Goal: Task Accomplishment & Management: Complete application form

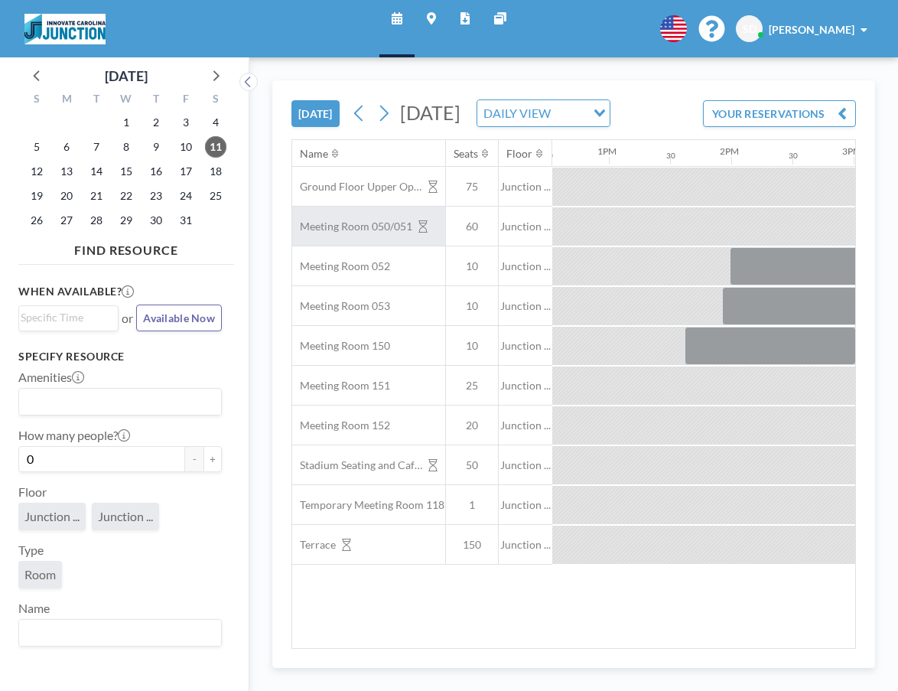
scroll to position [0, 1541]
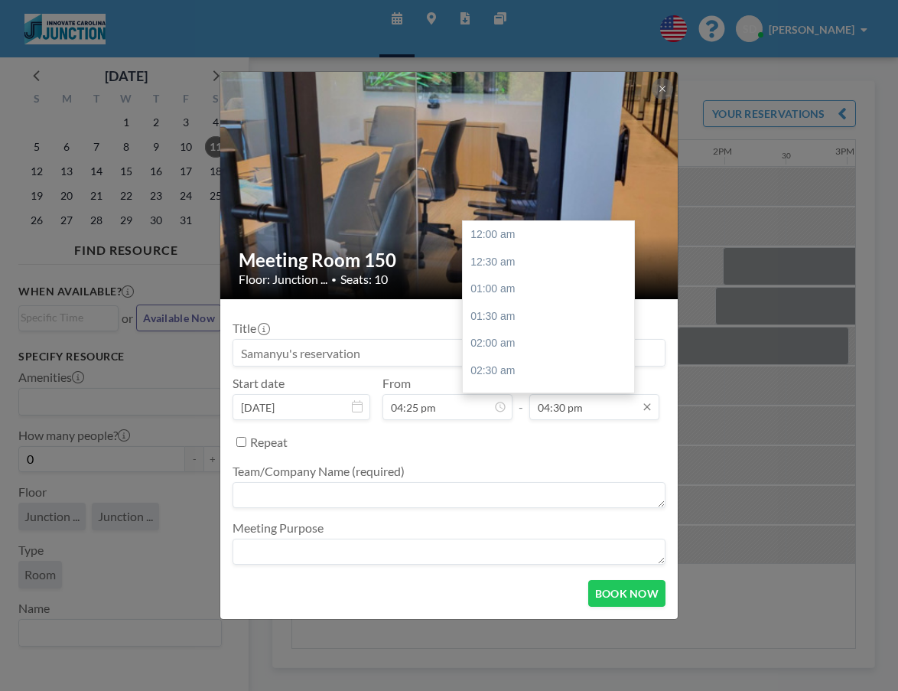
scroll to position [805, 0]
click at [515, 423] on div "06:30 pm" at bounding box center [548, 437] width 171 height 28
type input "06:30 pm"
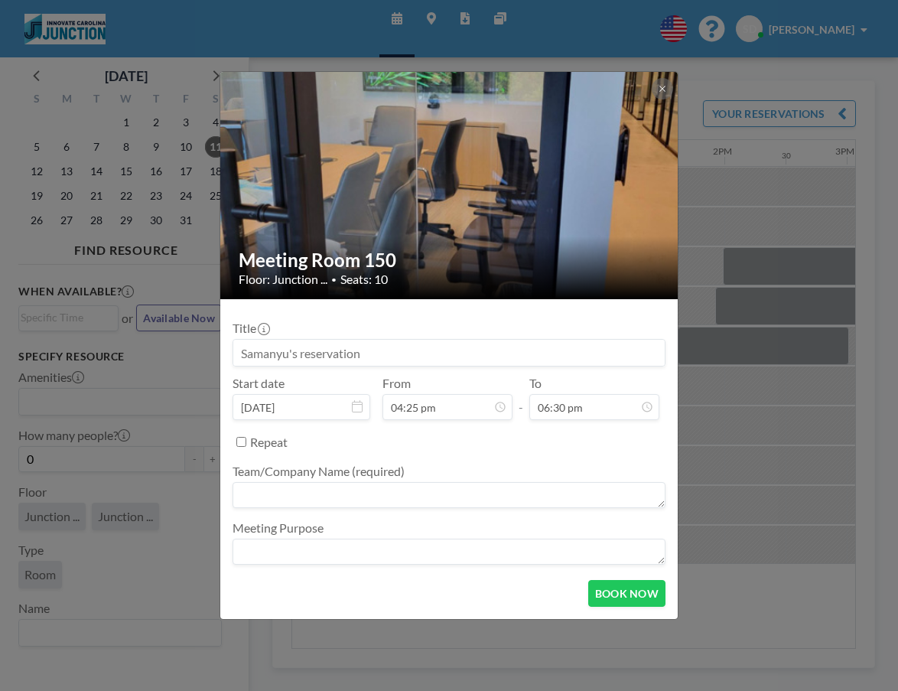
click at [477, 482] on textarea at bounding box center [448, 495] width 433 height 26
type textarea "KAIRS"
click at [530, 482] on textarea "KAIRS" at bounding box center [448, 495] width 433 height 26
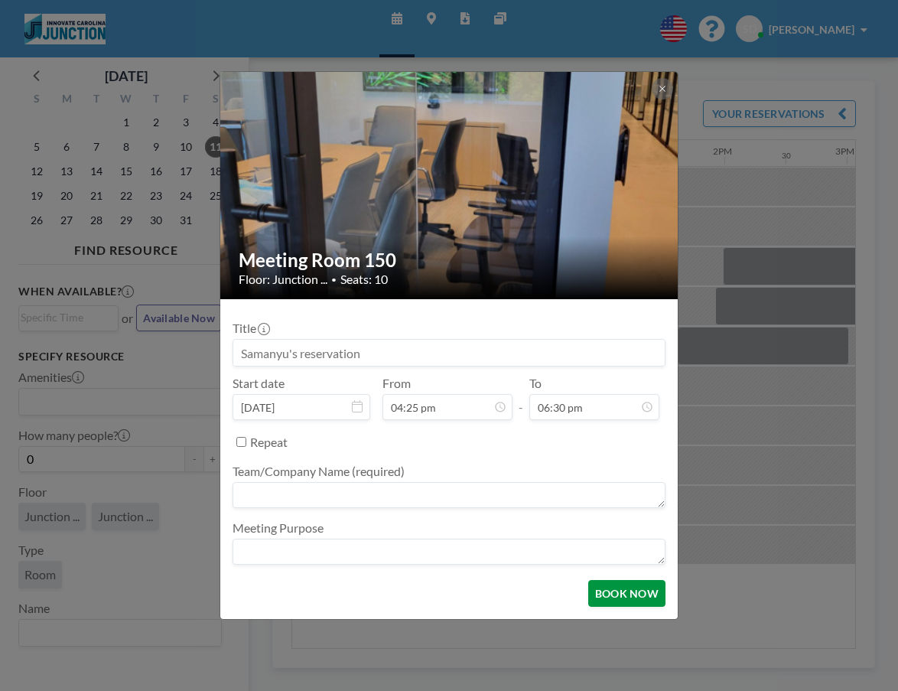
click at [589, 580] on button "BOOK NOW" at bounding box center [626, 593] width 77 height 27
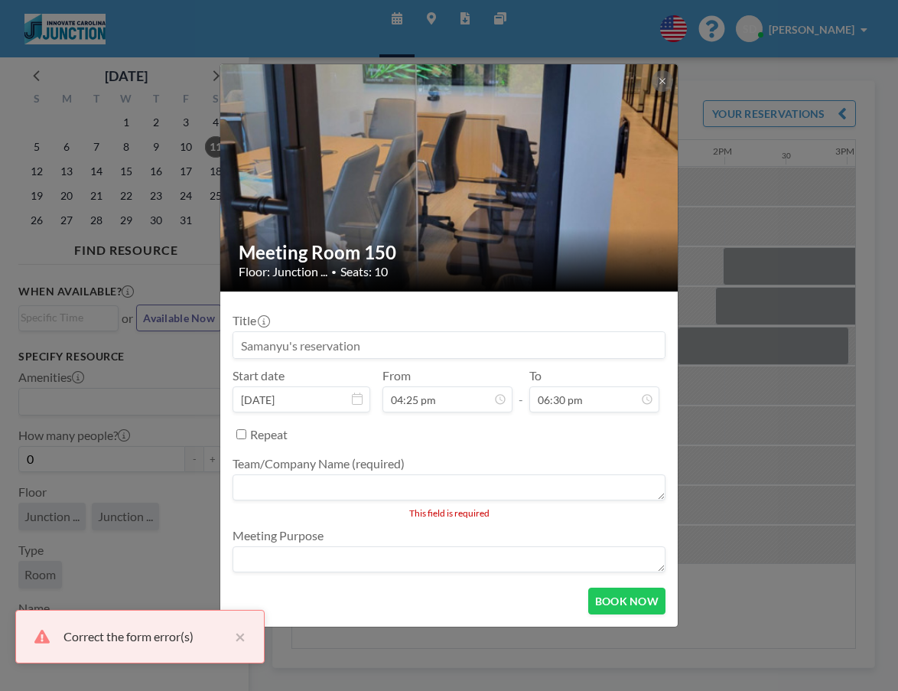
click at [479, 474] on textarea at bounding box center [448, 487] width 433 height 26
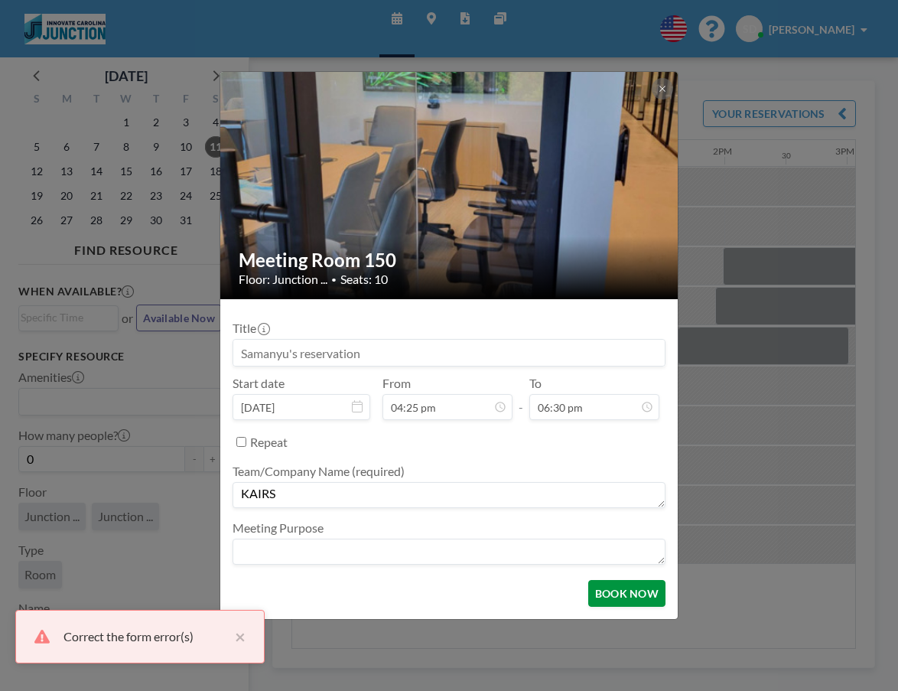
type textarea "KAIRS"
click at [605, 580] on button "BOOK NOW" at bounding box center [626, 593] width 77 height 27
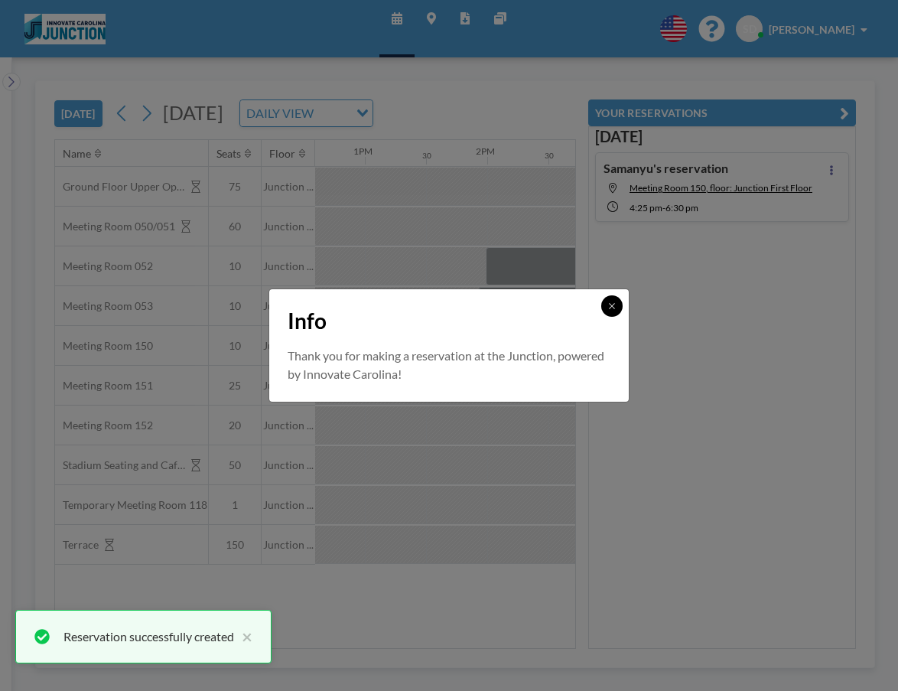
click at [601, 317] on button at bounding box center [611, 305] width 21 height 21
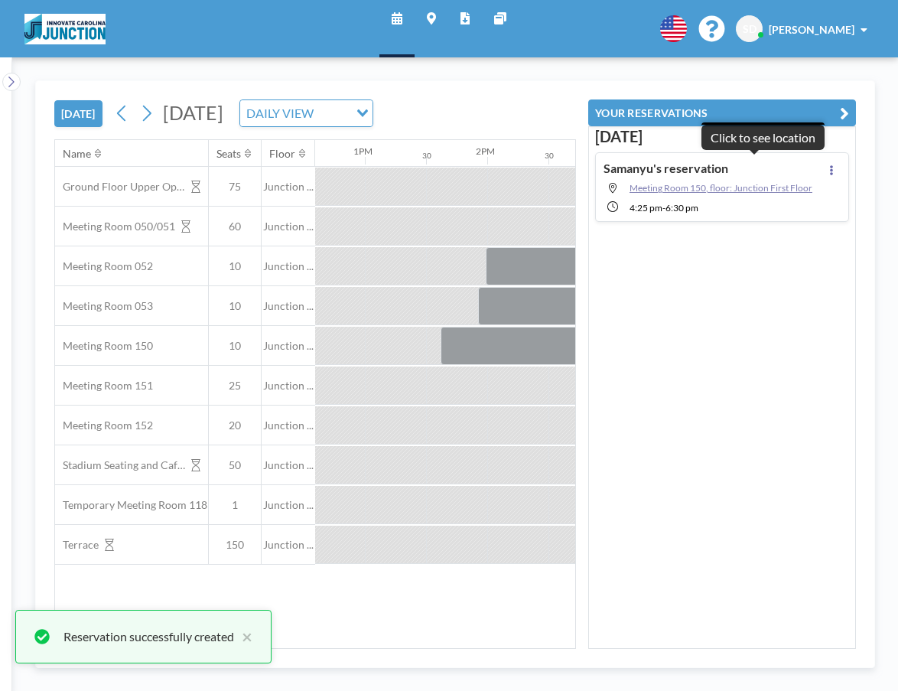
click at [705, 182] on span "Meeting Room 150, floor: Junction First Floor" at bounding box center [720, 187] width 183 height 11
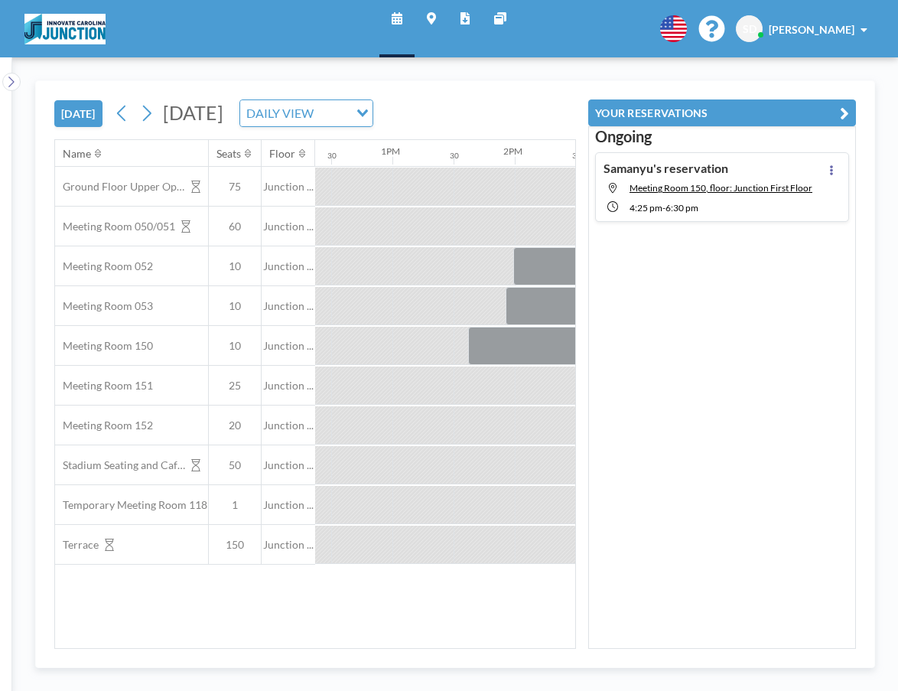
scroll to position [0, 1541]
